Goal: Navigation & Orientation: Understand site structure

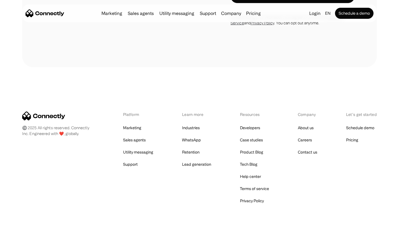
scroll to position [1865, 0]
